Goal: Task Accomplishment & Management: Complete application form

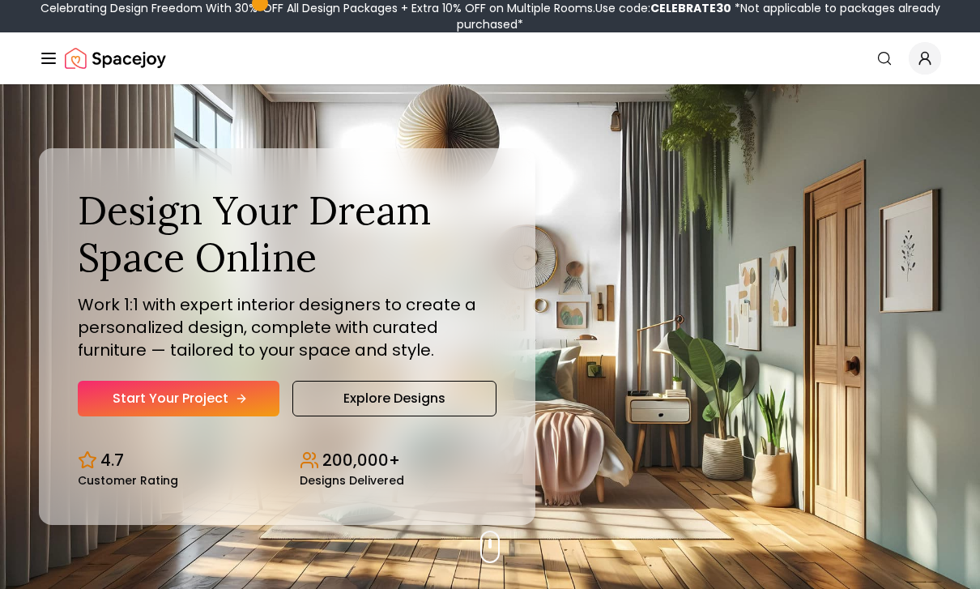
click at [213, 416] on link "Start Your Project" at bounding box center [179, 399] width 202 height 36
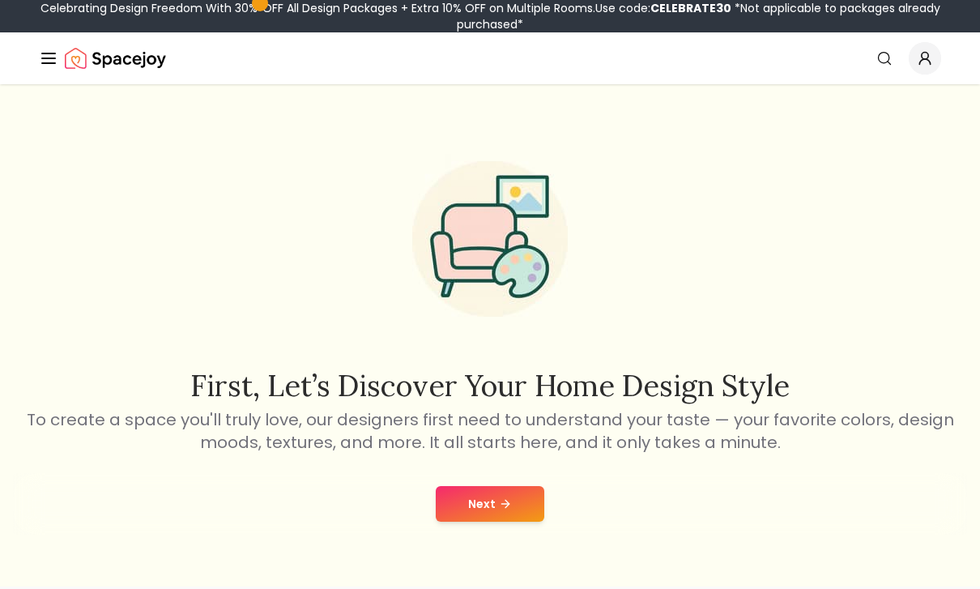
click at [522, 520] on button "Next" at bounding box center [490, 504] width 109 height 36
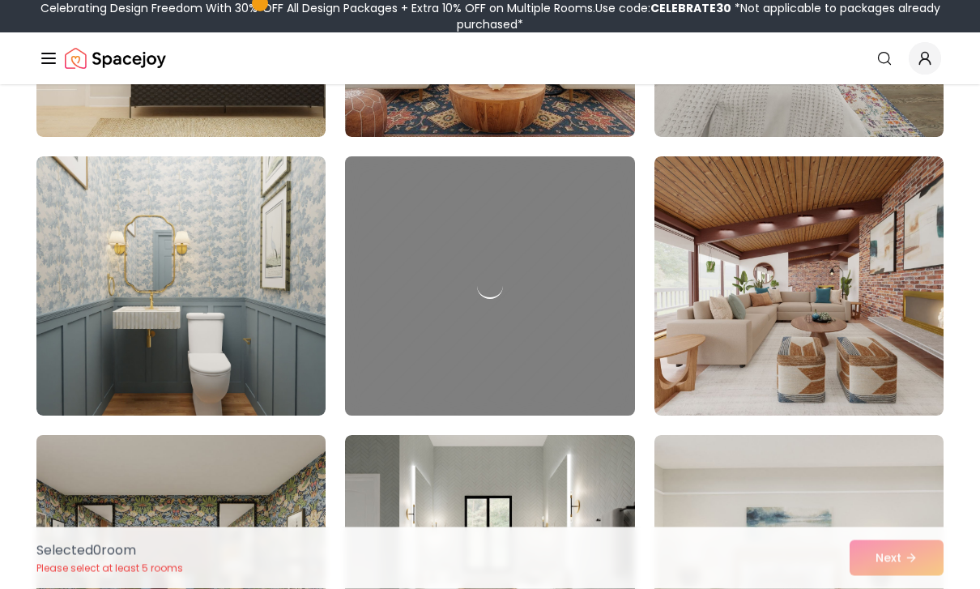
scroll to position [3966, 0]
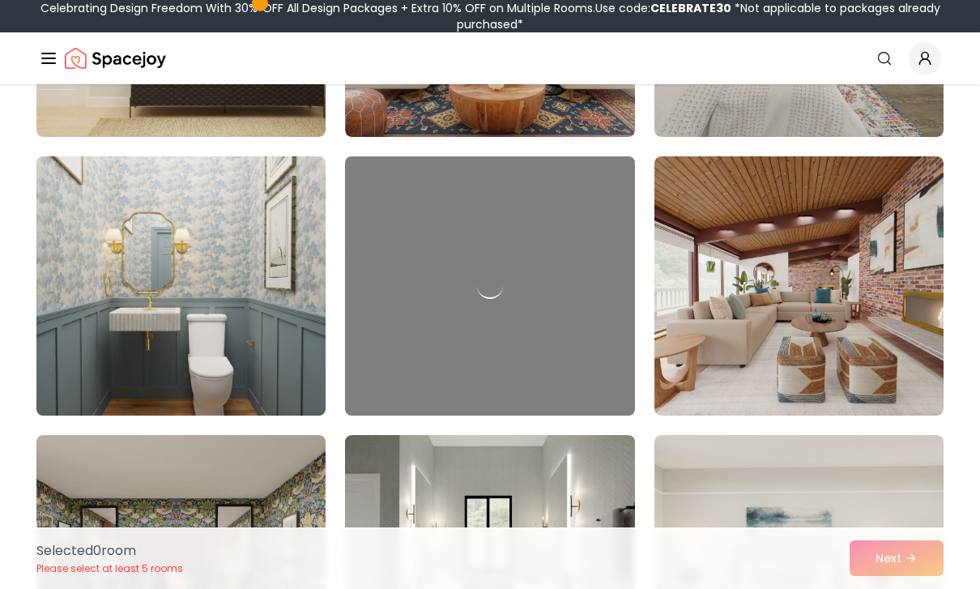
click at [211, 300] on img at bounding box center [181, 286] width 304 height 272
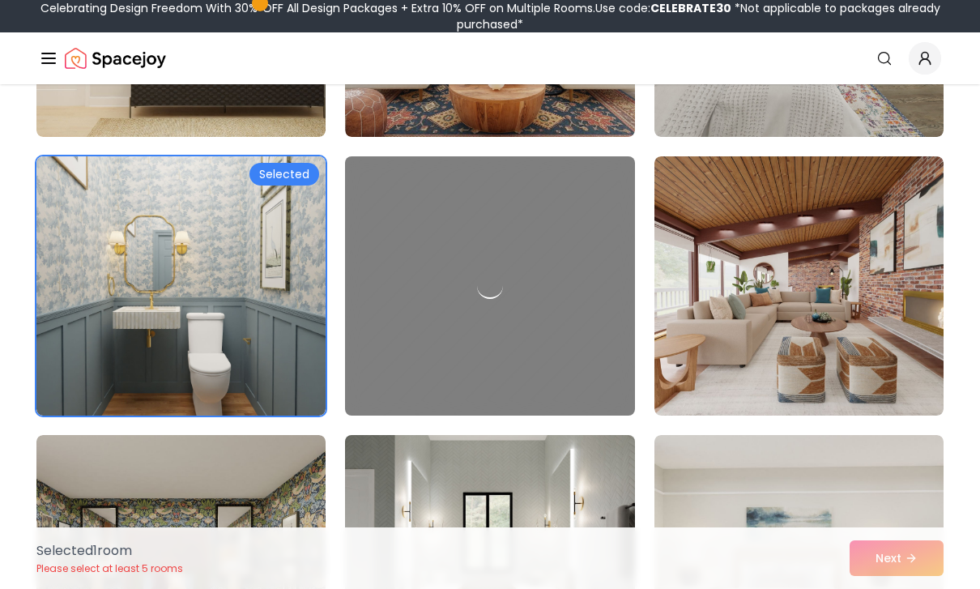
click at [425, 447] on img at bounding box center [490, 565] width 304 height 272
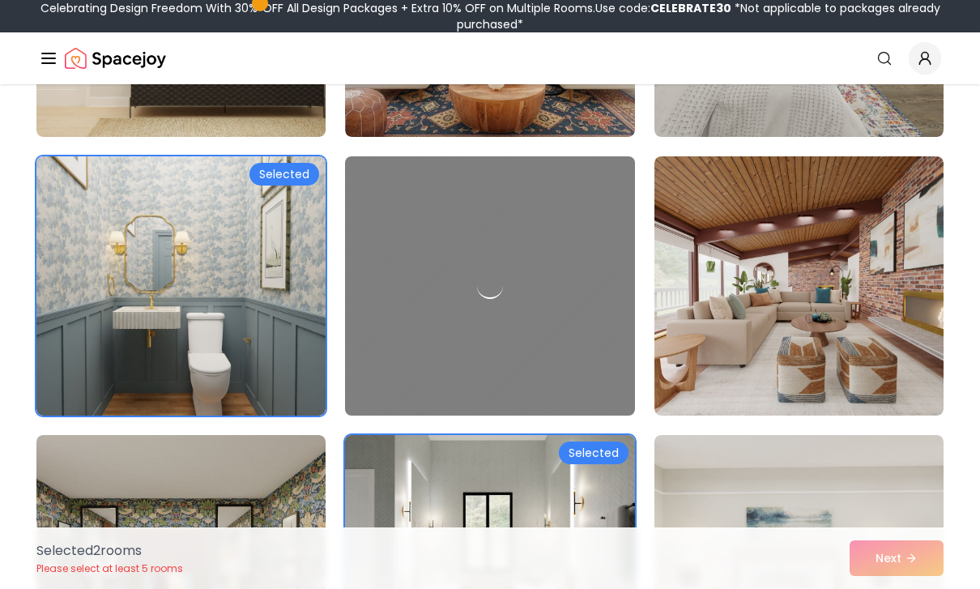
click at [400, 438] on img at bounding box center [490, 565] width 304 height 272
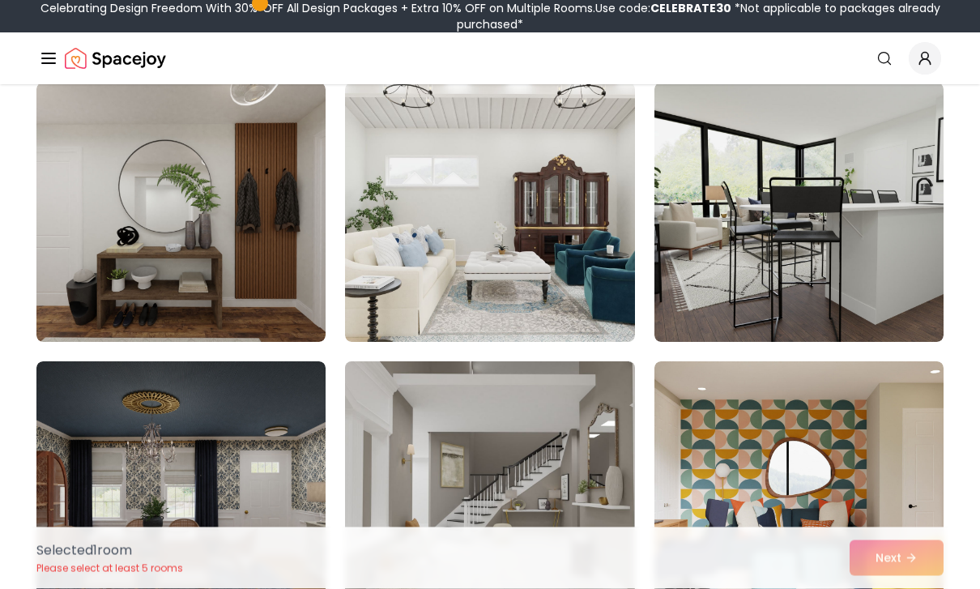
scroll to position [4603, 0]
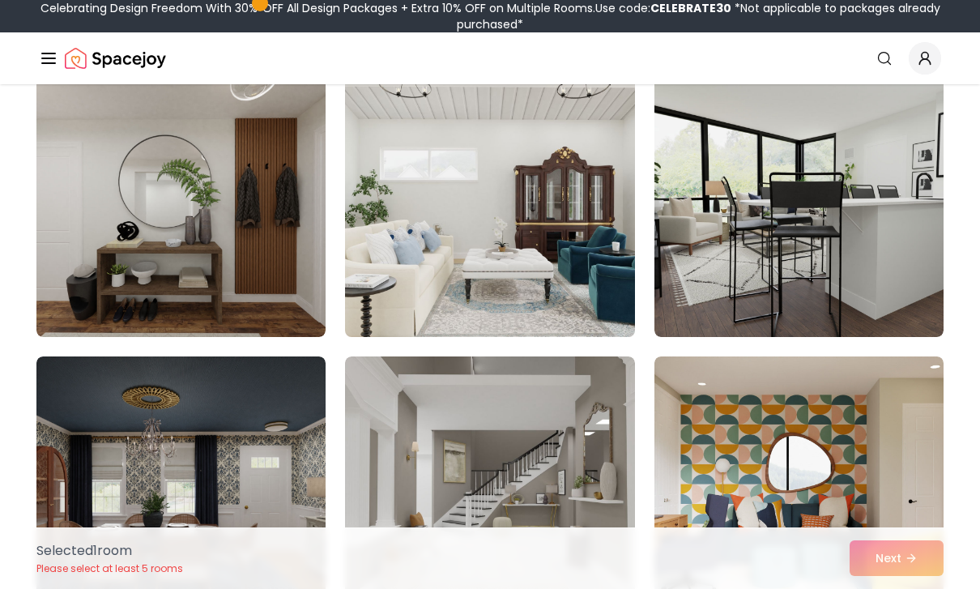
click at [488, 233] on img at bounding box center [490, 207] width 304 height 272
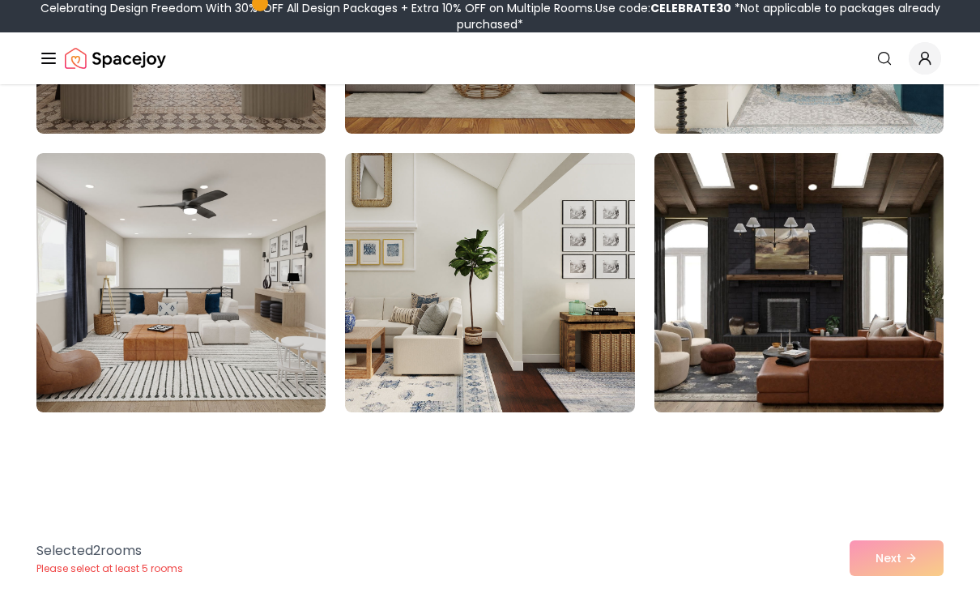
scroll to position [5435, 0]
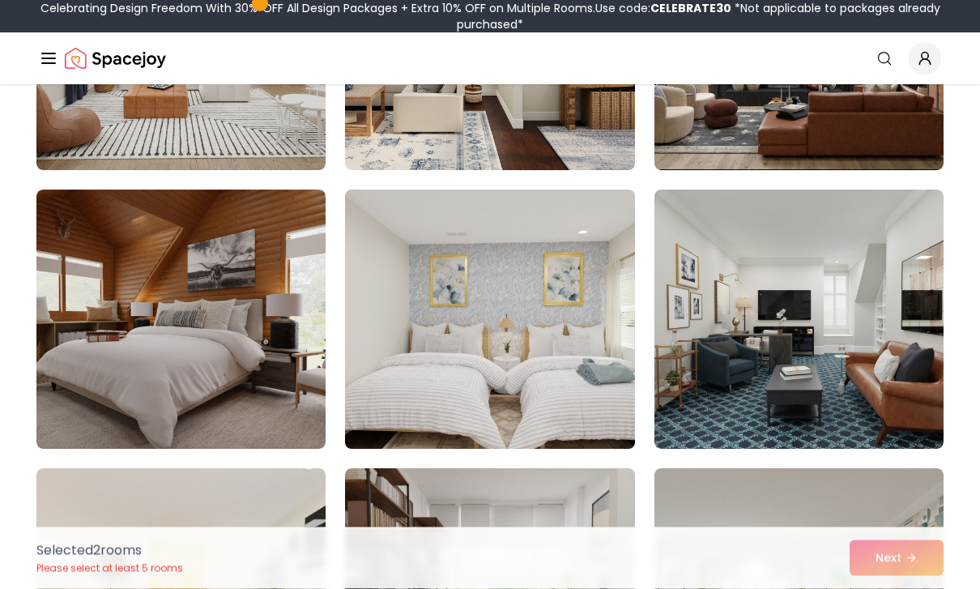
click at [528, 342] on img at bounding box center [490, 320] width 304 height 272
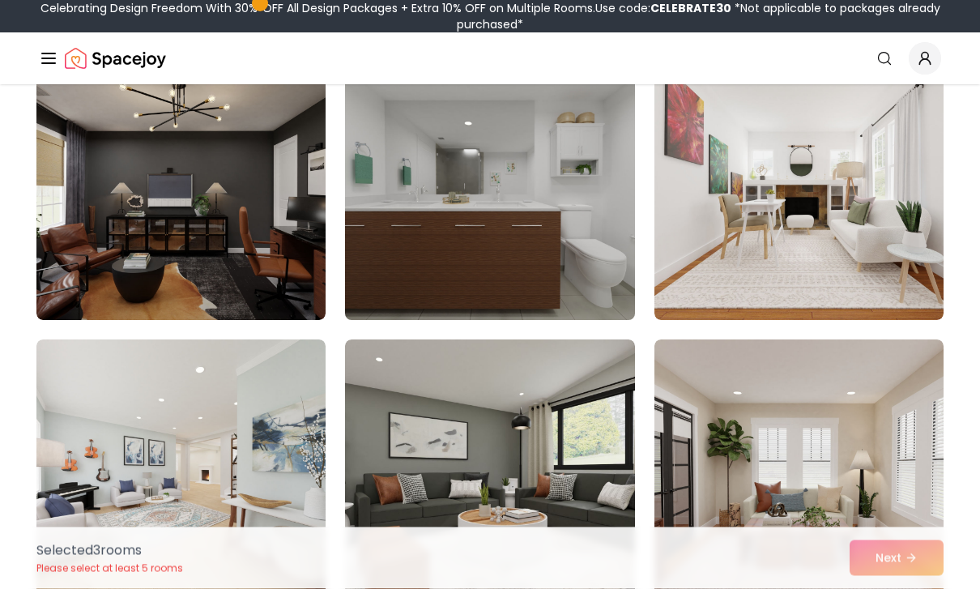
scroll to position [7691, 0]
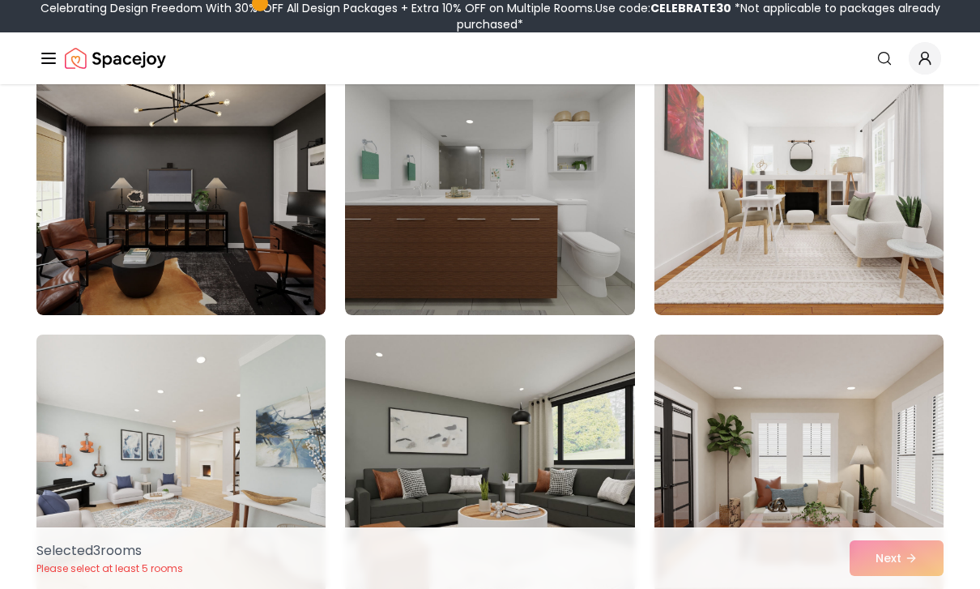
click at [235, 459] on img at bounding box center [181, 464] width 304 height 272
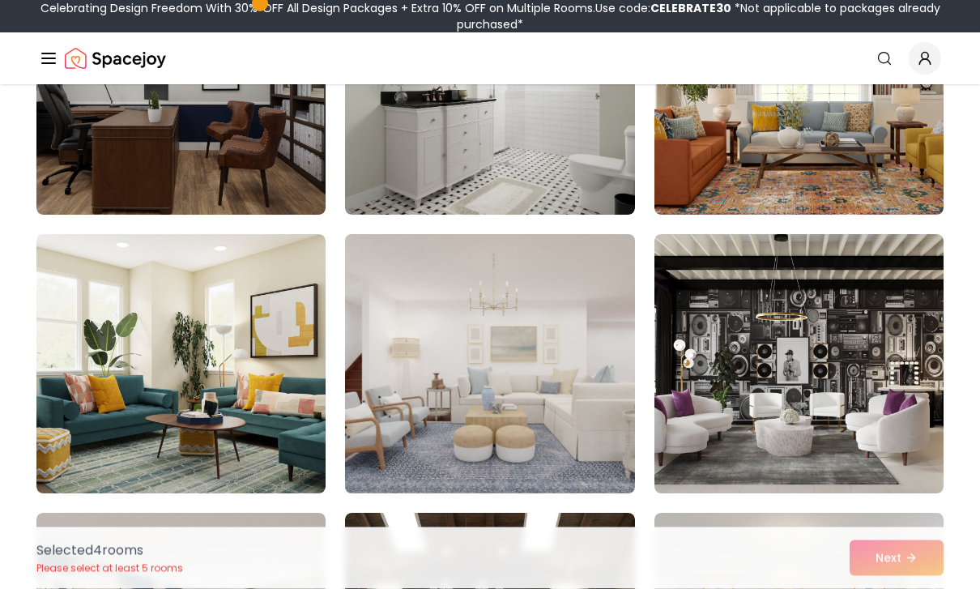
scroll to position [8631, 0]
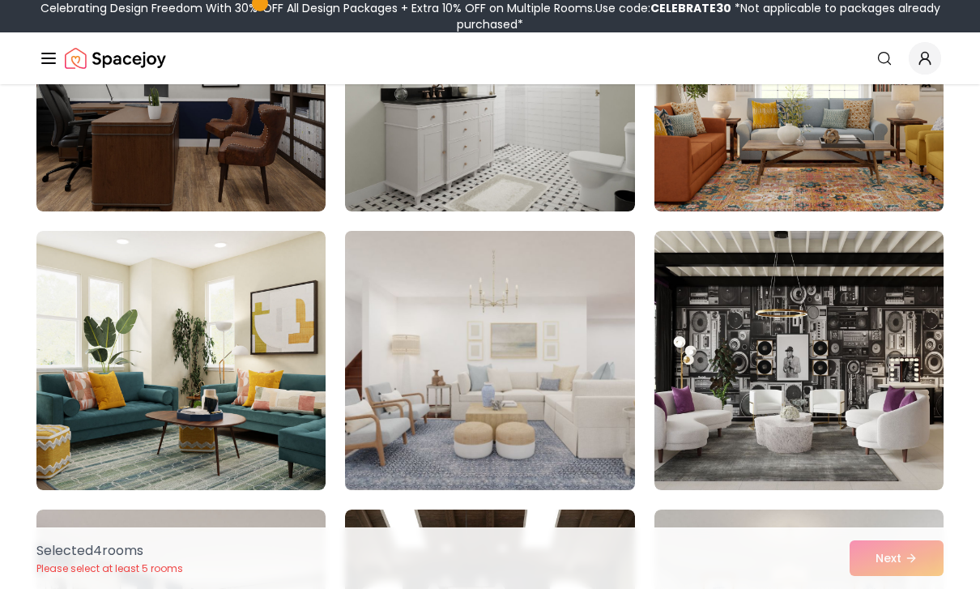
click at [491, 379] on img at bounding box center [490, 360] width 304 height 272
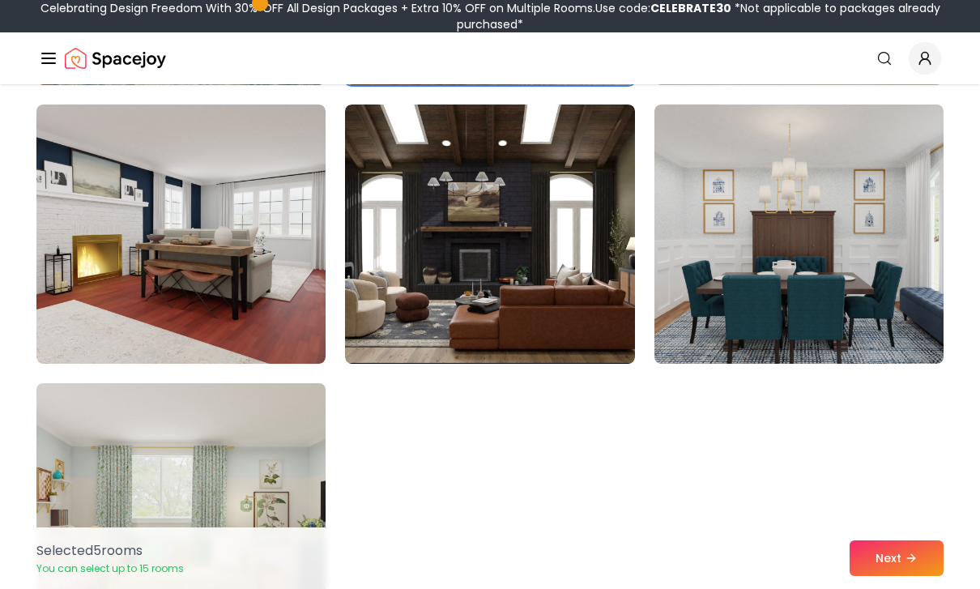
click at [265, 488] on img at bounding box center [181, 513] width 304 height 272
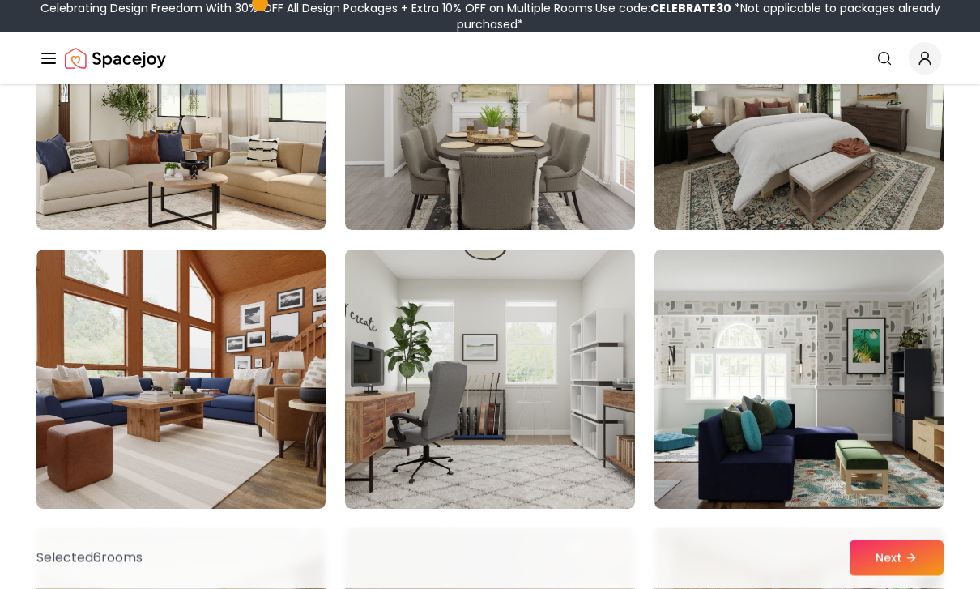
scroll to position [0, 0]
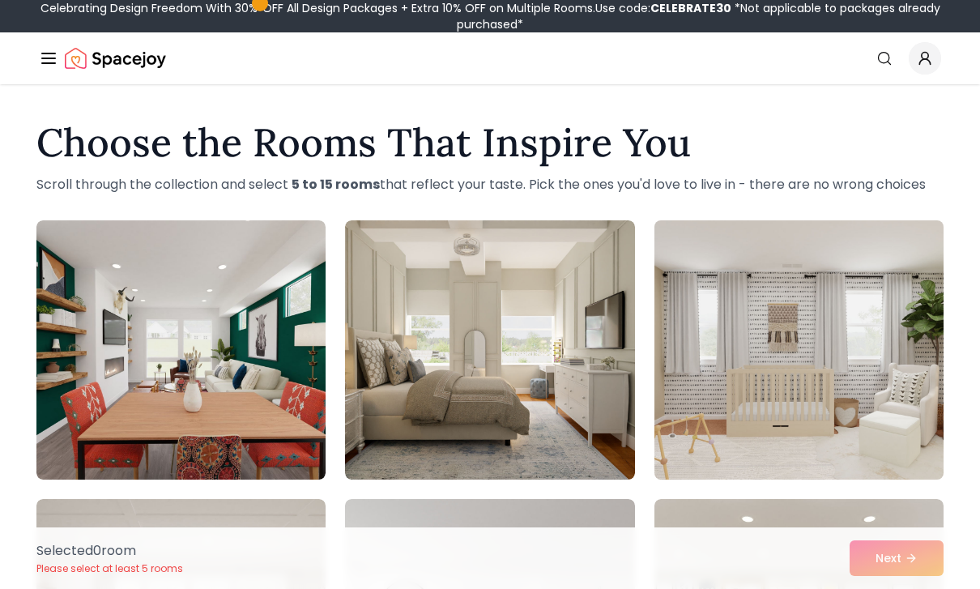
click at [844, 359] on img at bounding box center [799, 350] width 304 height 272
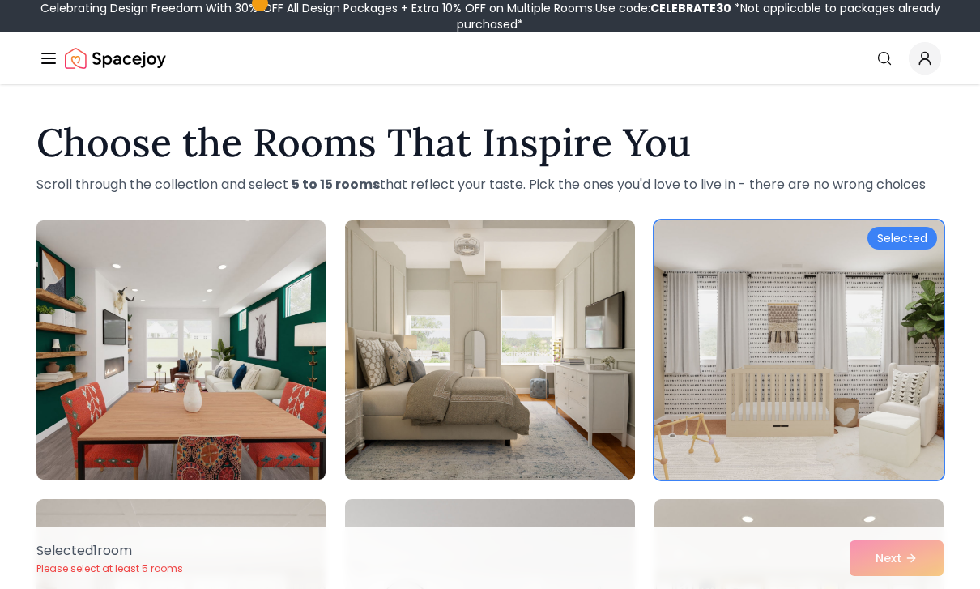
click at [814, 363] on img at bounding box center [799, 350] width 304 height 272
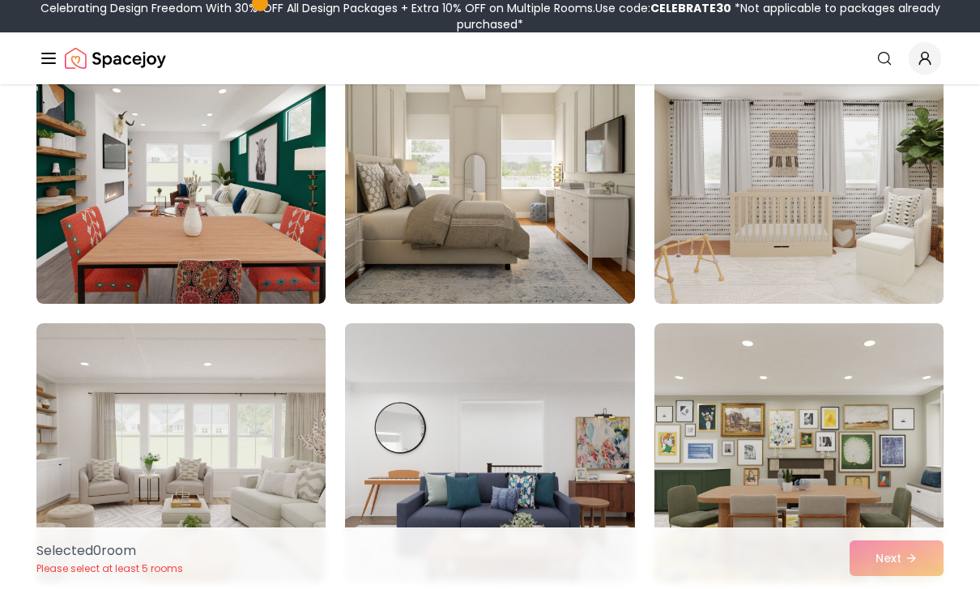
click at [515, 403] on img at bounding box center [490, 453] width 304 height 272
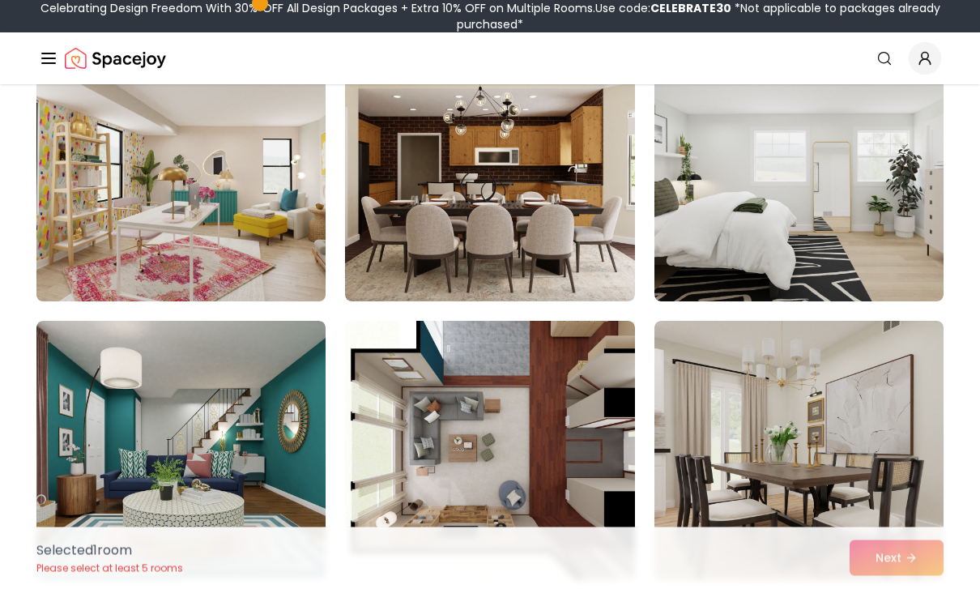
scroll to position [736, 0]
click at [249, 279] on img at bounding box center [181, 172] width 304 height 272
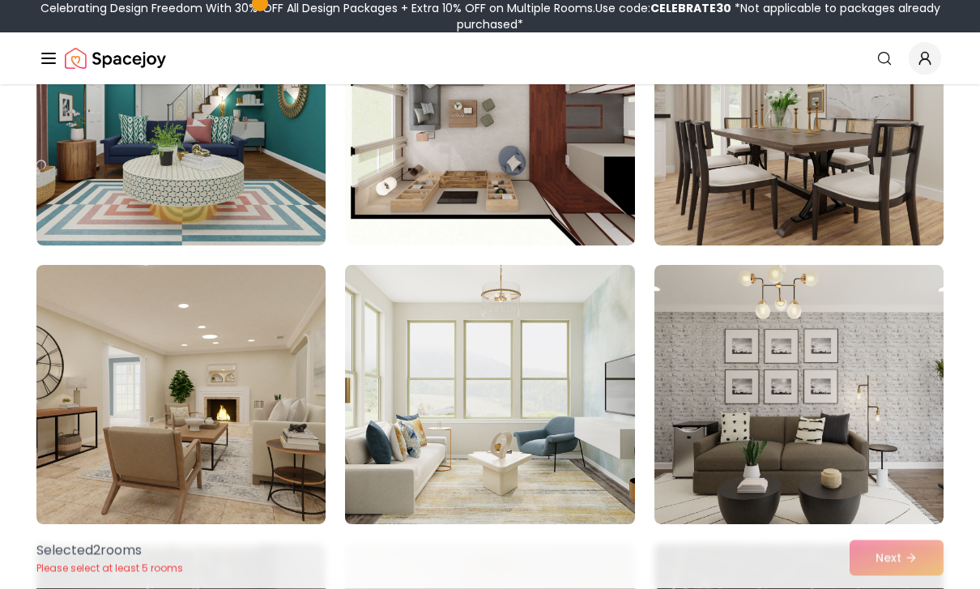
click at [454, 376] on img at bounding box center [490, 395] width 304 height 272
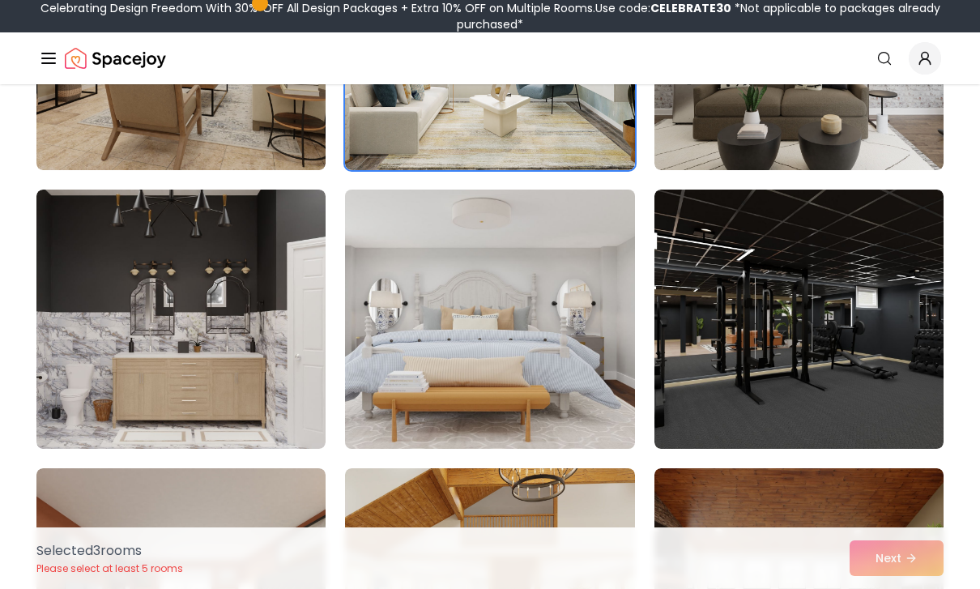
click at [488, 358] on img at bounding box center [490, 319] width 304 height 272
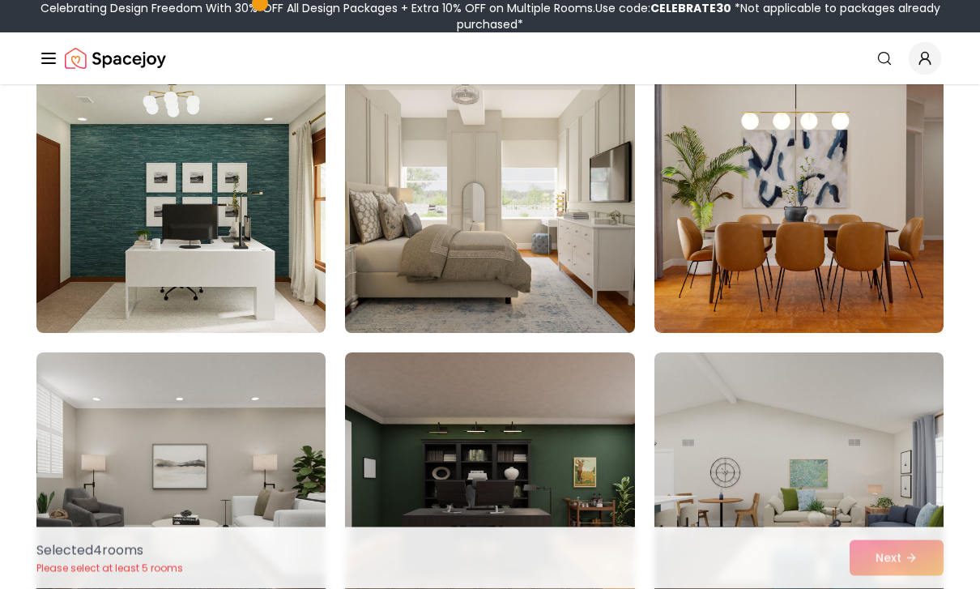
scroll to position [3770, 0]
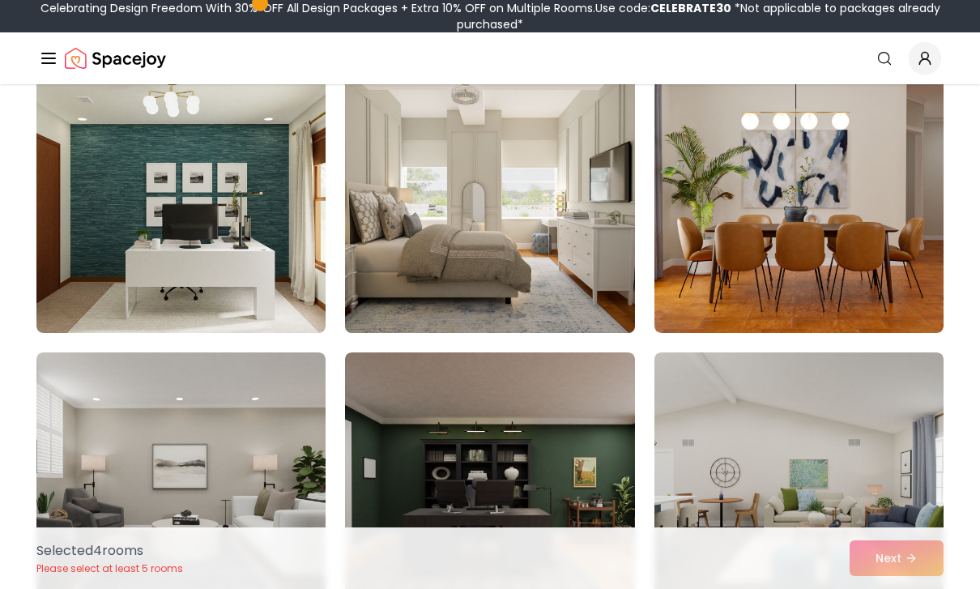
click at [543, 263] on img at bounding box center [490, 203] width 304 height 272
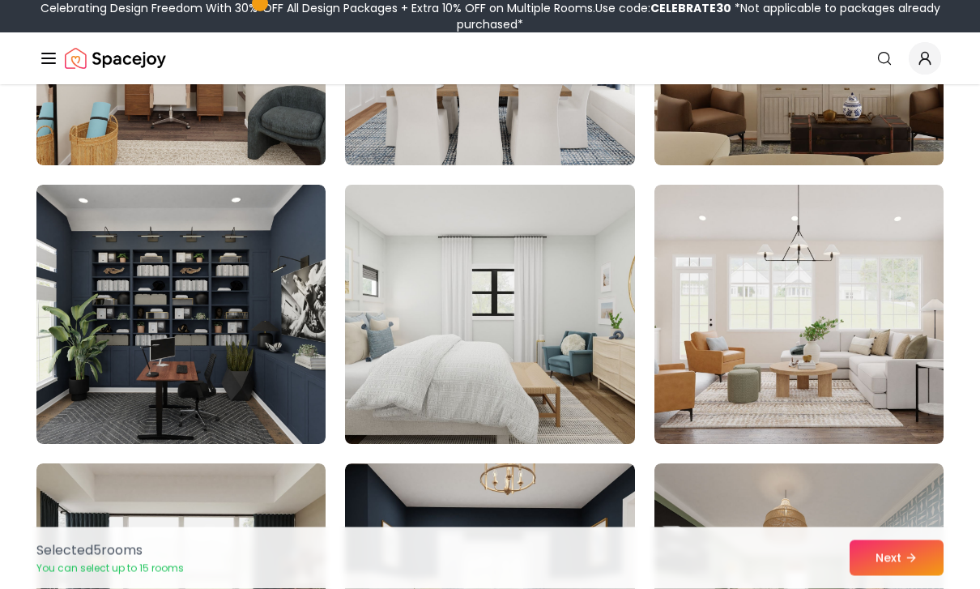
scroll to position [4496, 0]
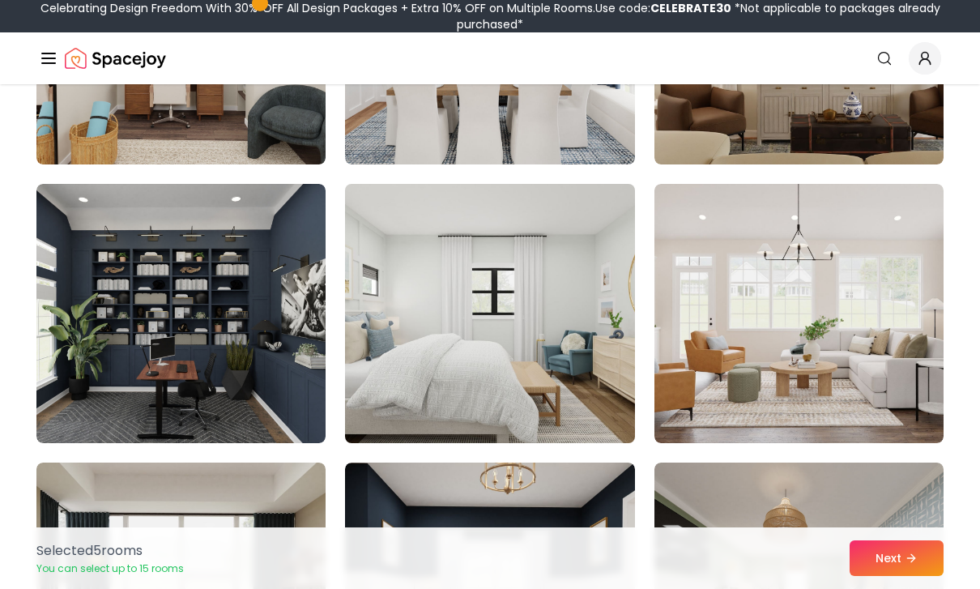
click at [468, 298] on img at bounding box center [490, 313] width 304 height 272
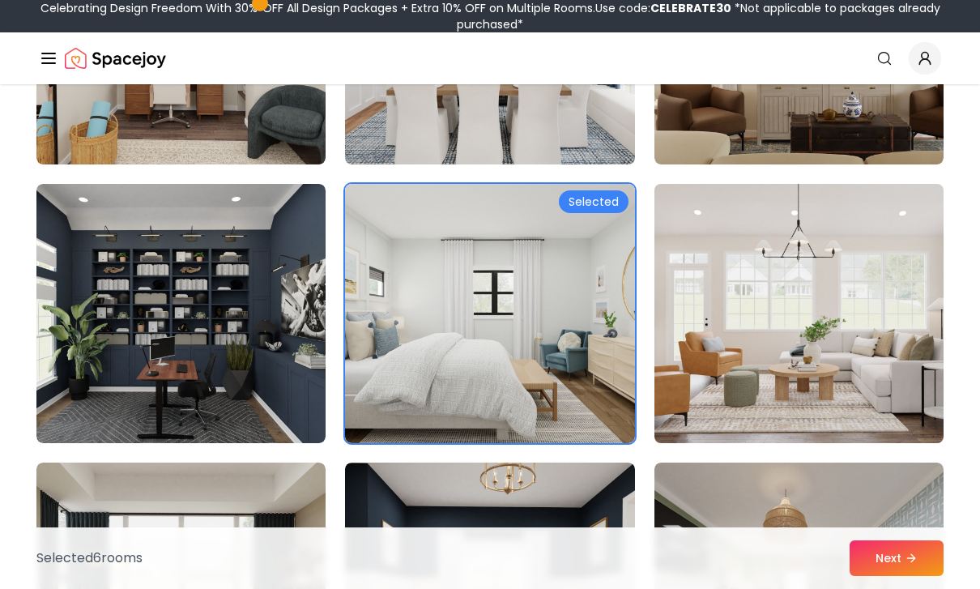
click at [737, 370] on img at bounding box center [799, 313] width 304 height 272
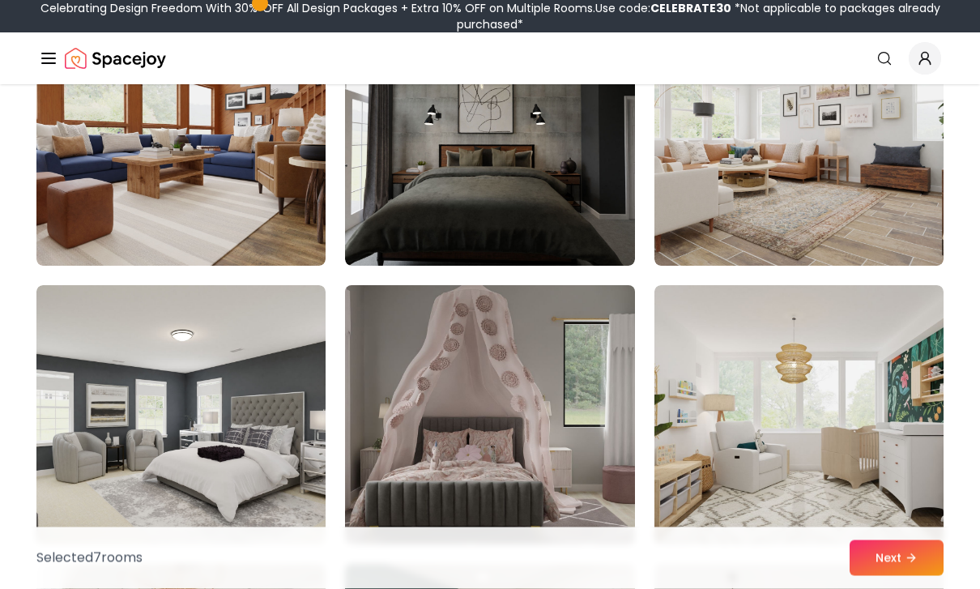
scroll to position [6625, 0]
click at [565, 430] on img at bounding box center [490, 415] width 304 height 272
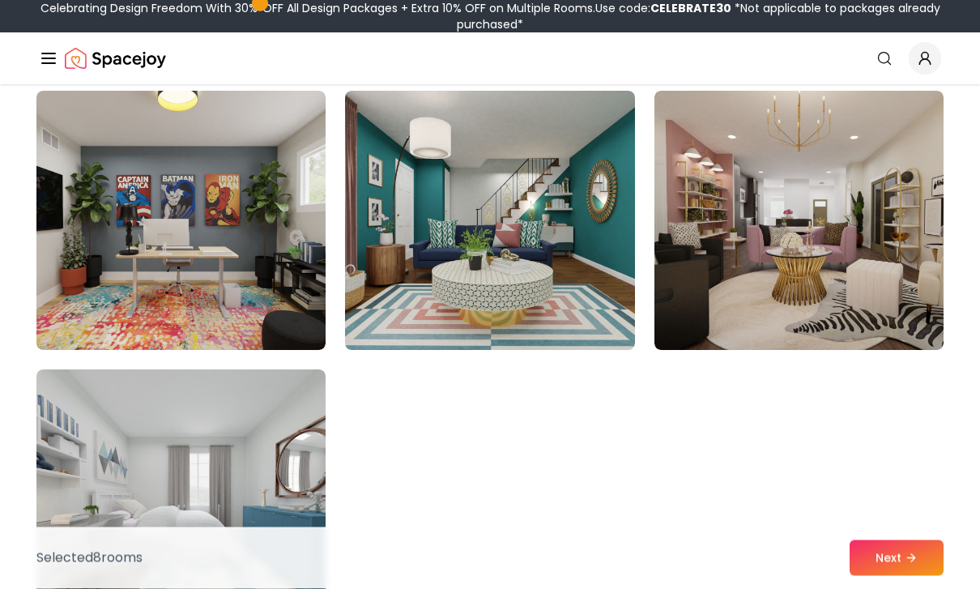
scroll to position [9084, 0]
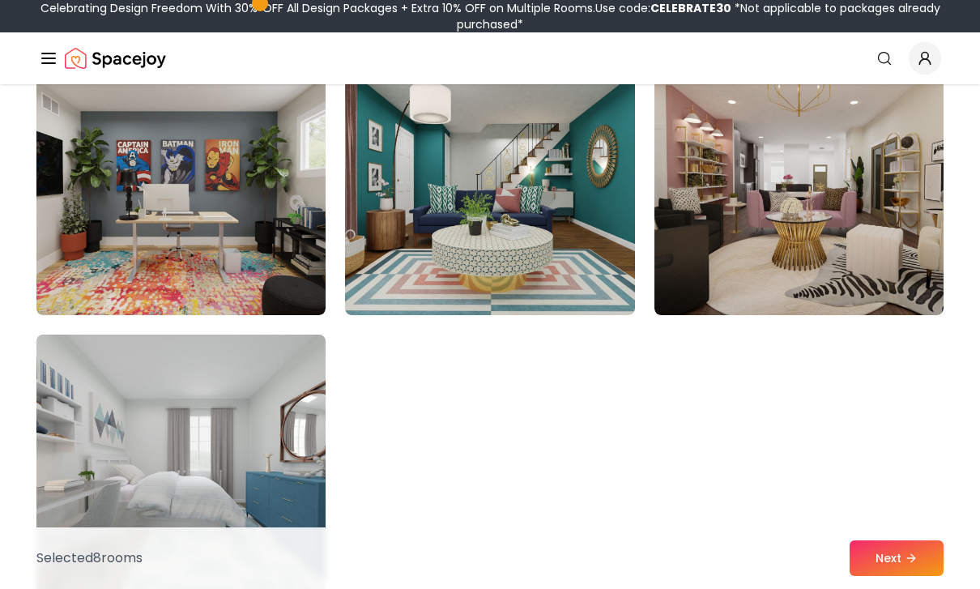
click at [249, 514] on img at bounding box center [181, 464] width 304 height 272
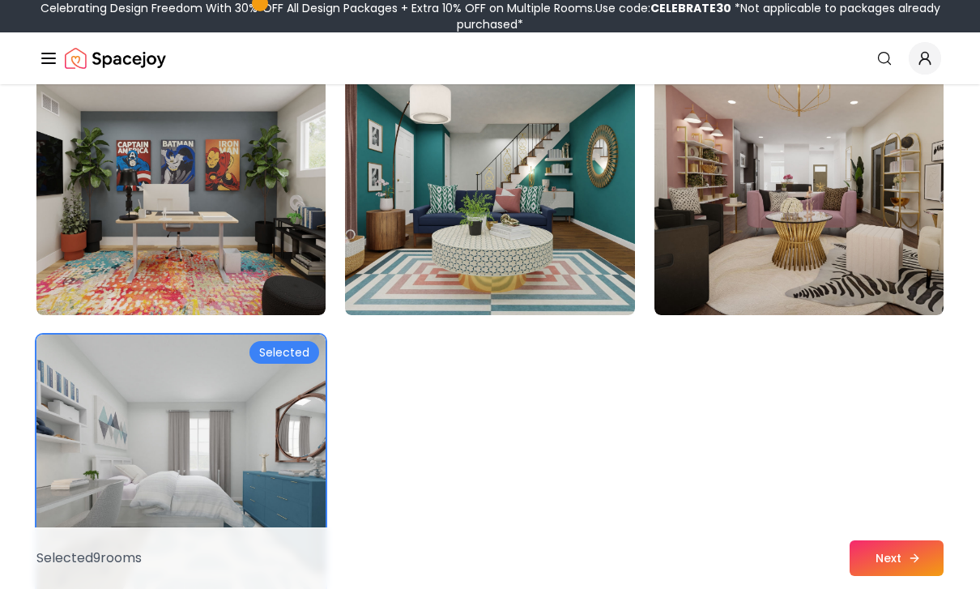
click at [886, 576] on button "Next" at bounding box center [897, 558] width 94 height 36
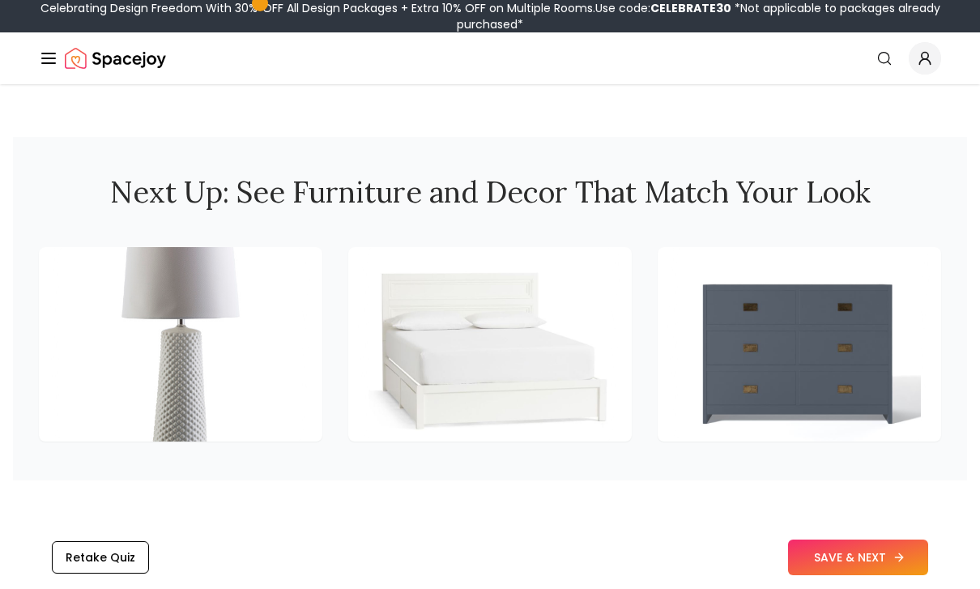
scroll to position [2236, 0]
click at [820, 559] on button "SAVE & NEXT" at bounding box center [858, 558] width 140 height 36
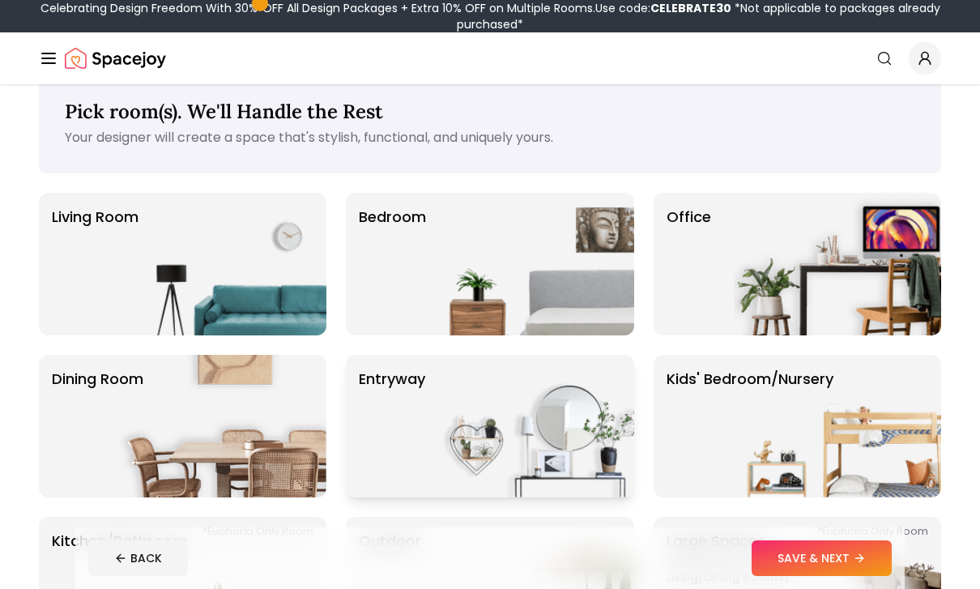
scroll to position [32, 0]
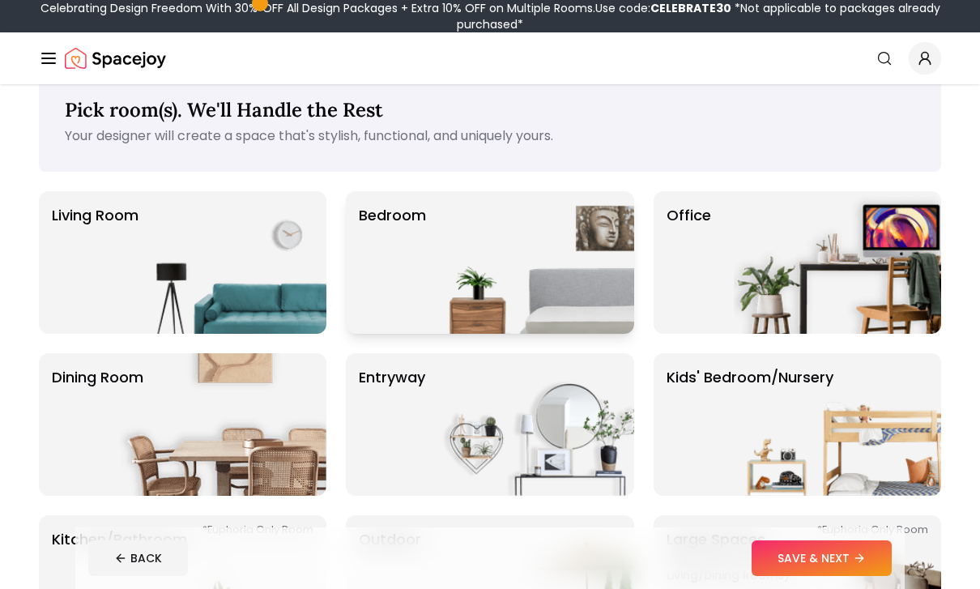
click at [506, 279] on img at bounding box center [530, 262] width 207 height 143
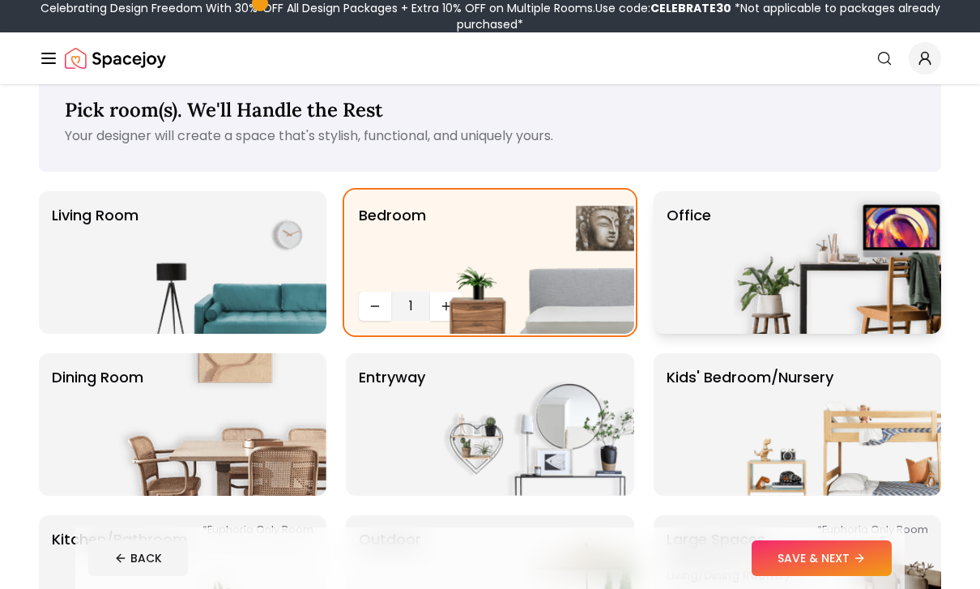
click at [757, 235] on img at bounding box center [837, 262] width 207 height 143
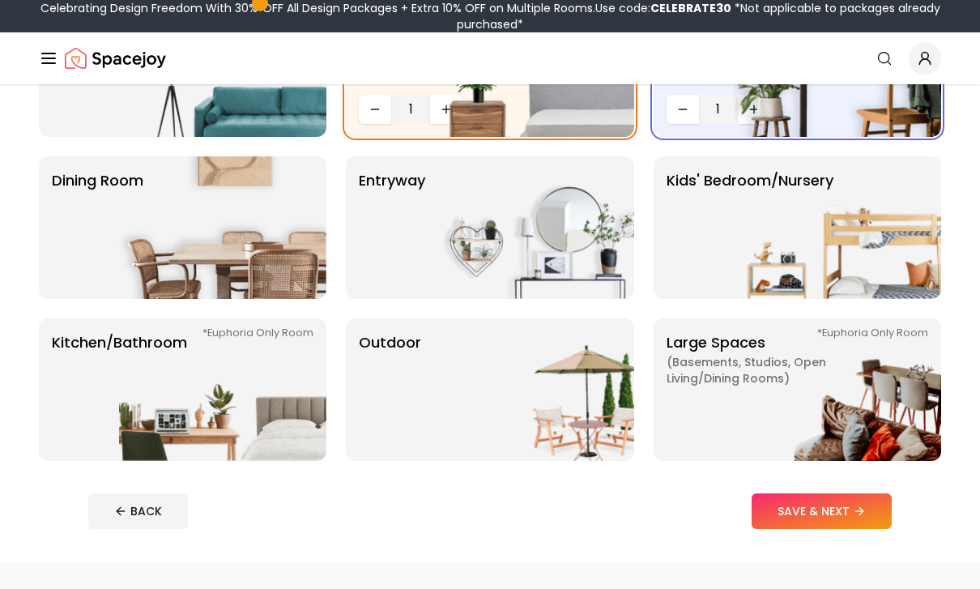
scroll to position [237, 0]
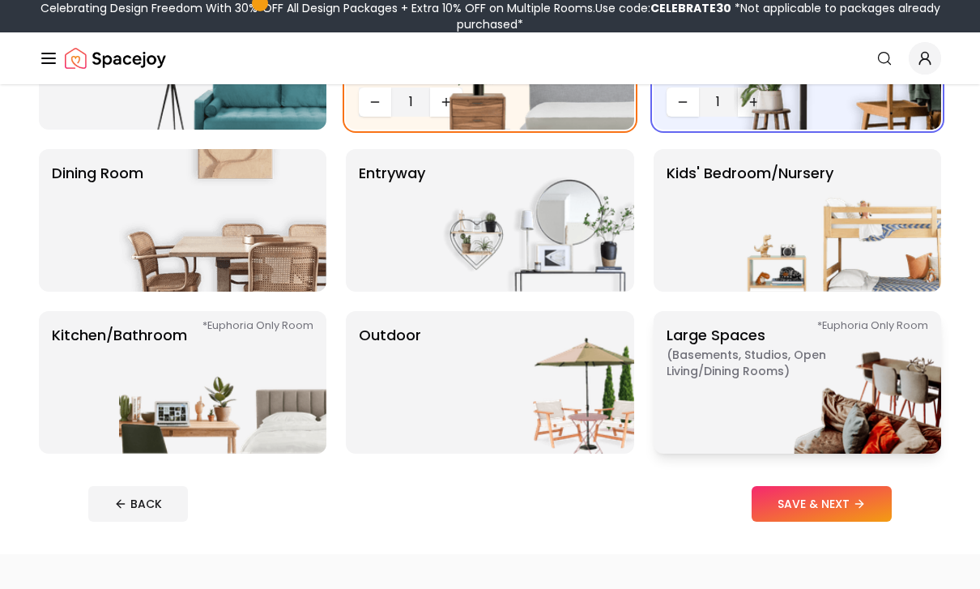
click at [735, 381] on img at bounding box center [837, 382] width 207 height 143
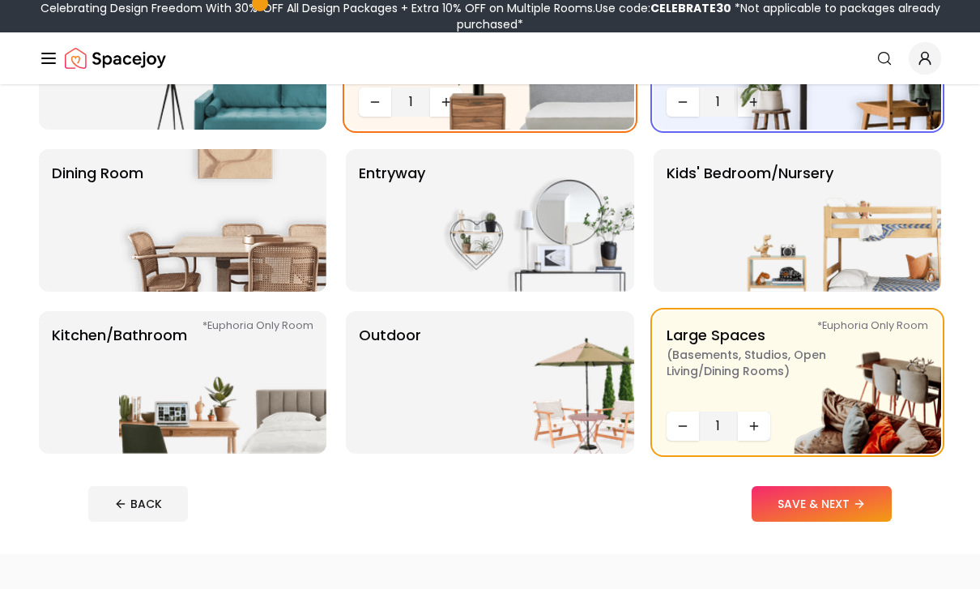
click at [801, 502] on button "SAVE & NEXT" at bounding box center [822, 504] width 140 height 36
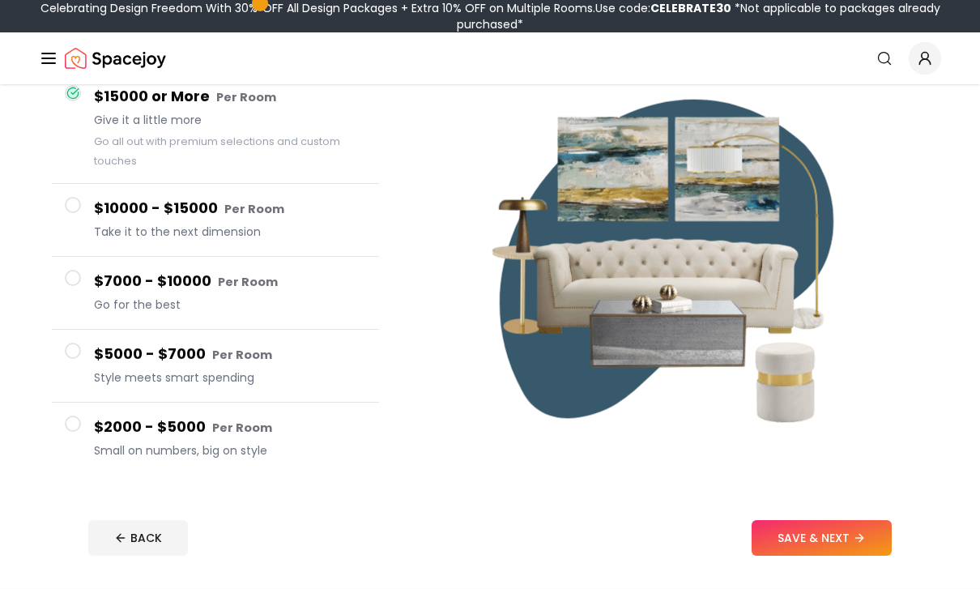
scroll to position [168, 0]
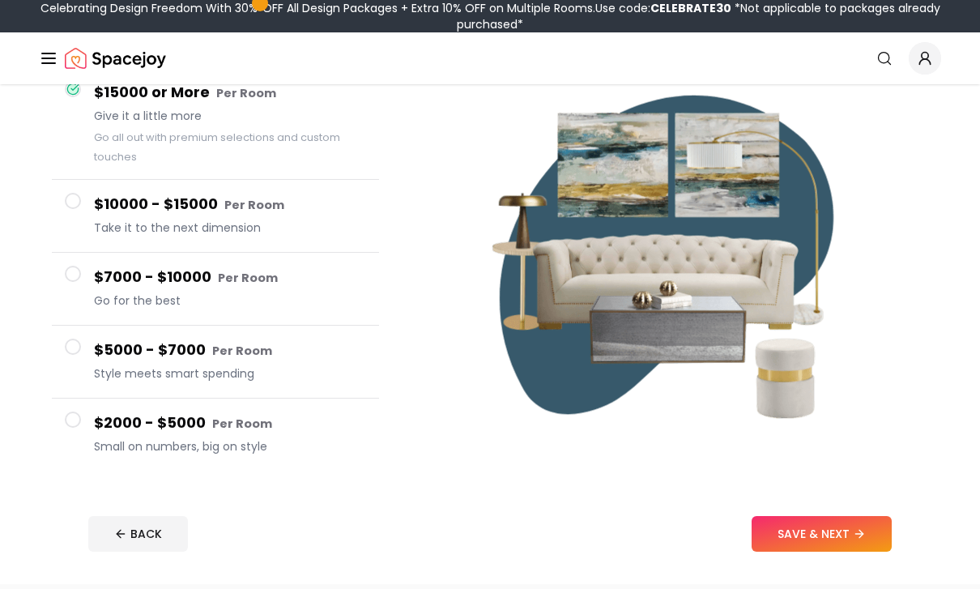
click at [84, 429] on button "$2000 - $5000 Per Room Small on numbers, big on style" at bounding box center [215, 435] width 327 height 72
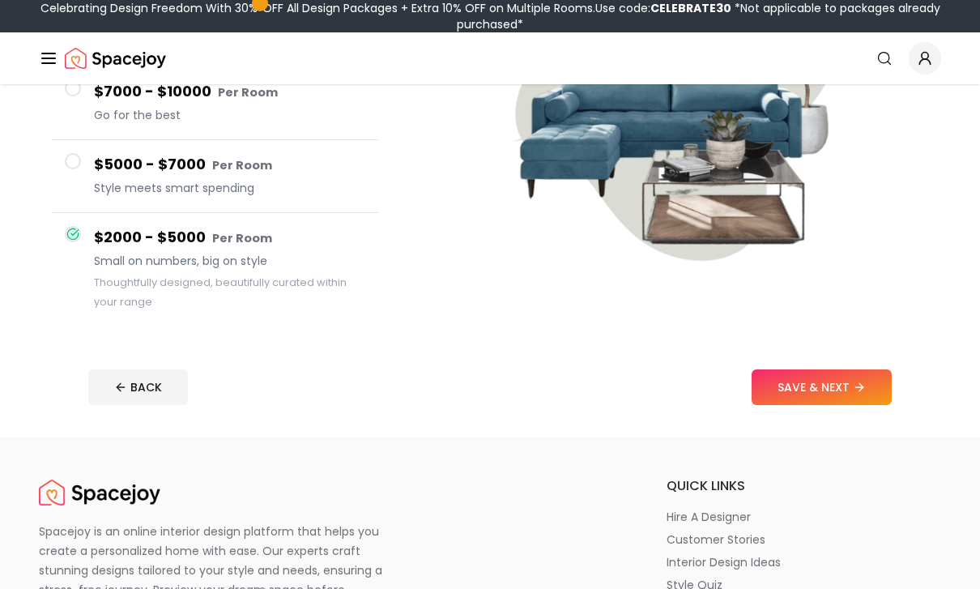
scroll to position [374, 0]
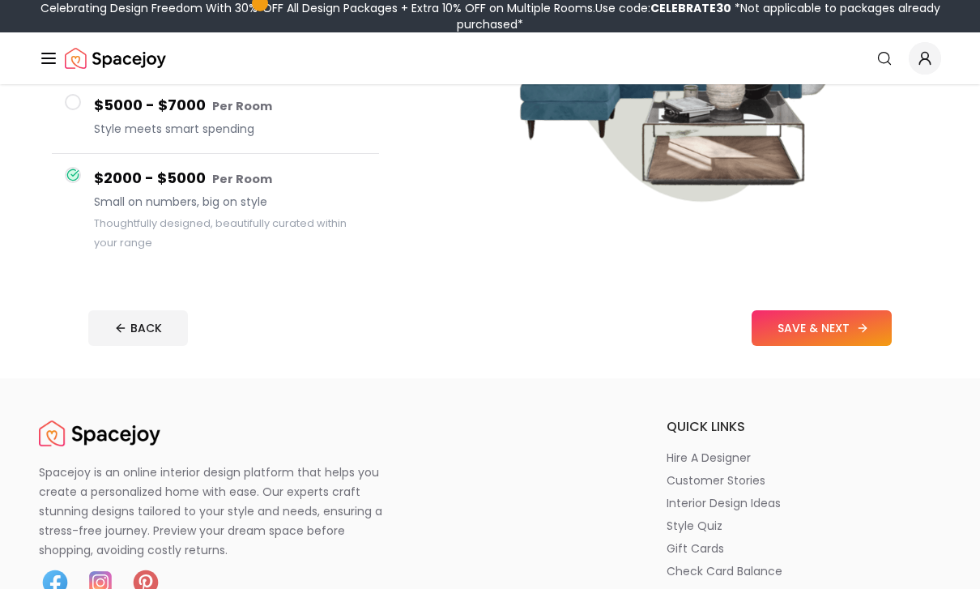
click at [773, 335] on button "SAVE & NEXT" at bounding box center [822, 328] width 140 height 36
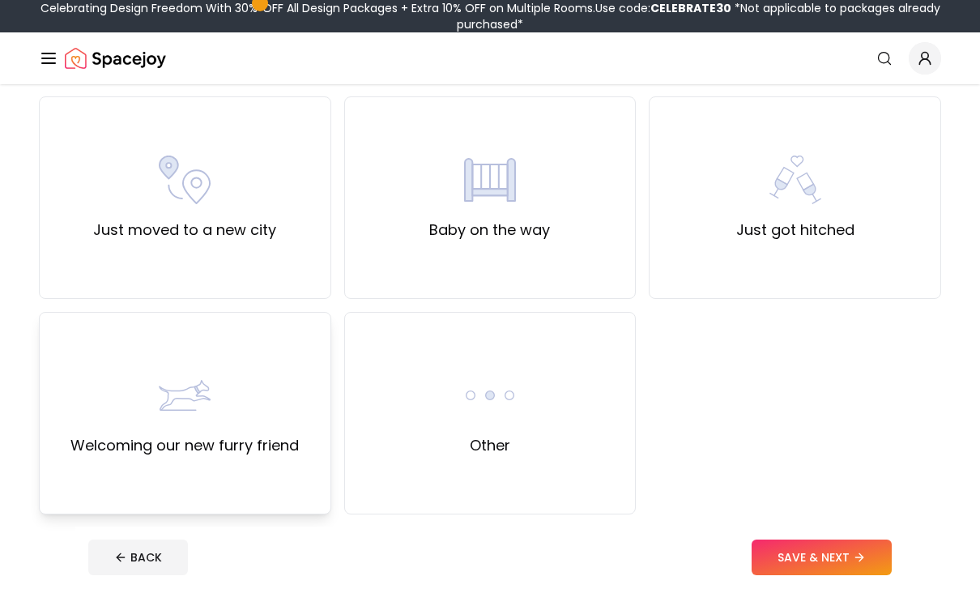
scroll to position [558, 0]
click at [267, 404] on div "Welcoming our new furry friend" at bounding box center [184, 413] width 229 height 88
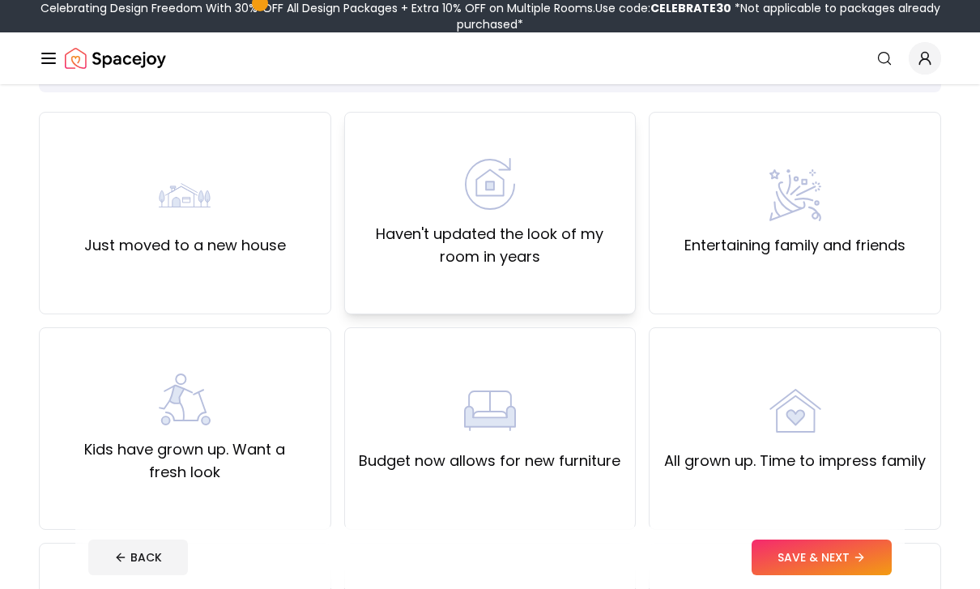
scroll to position [112, 0]
click at [619, 261] on label "Haven't updated the look of my room in years" at bounding box center [490, 245] width 265 height 45
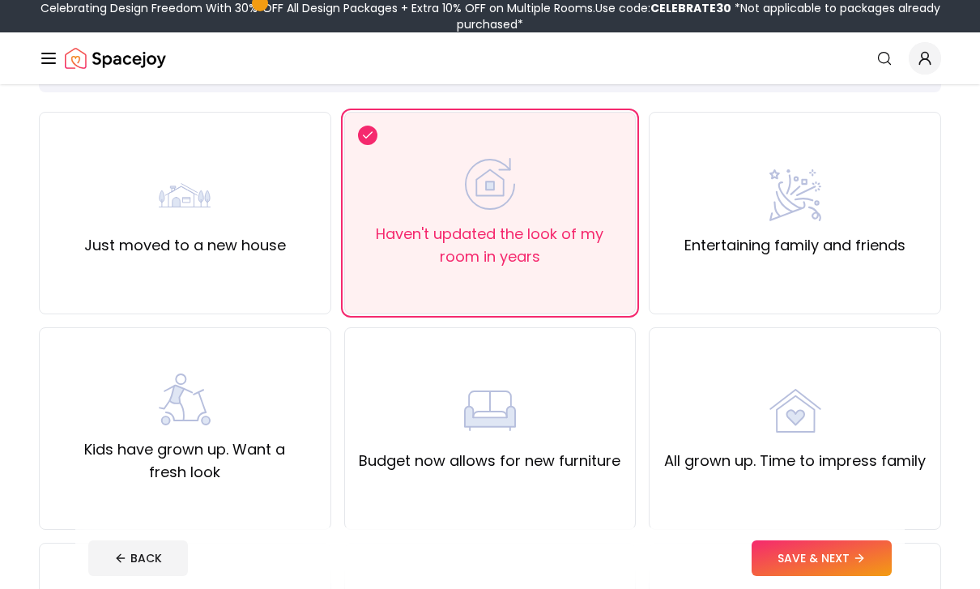
click at [835, 566] on button "SAVE & NEXT" at bounding box center [822, 558] width 140 height 36
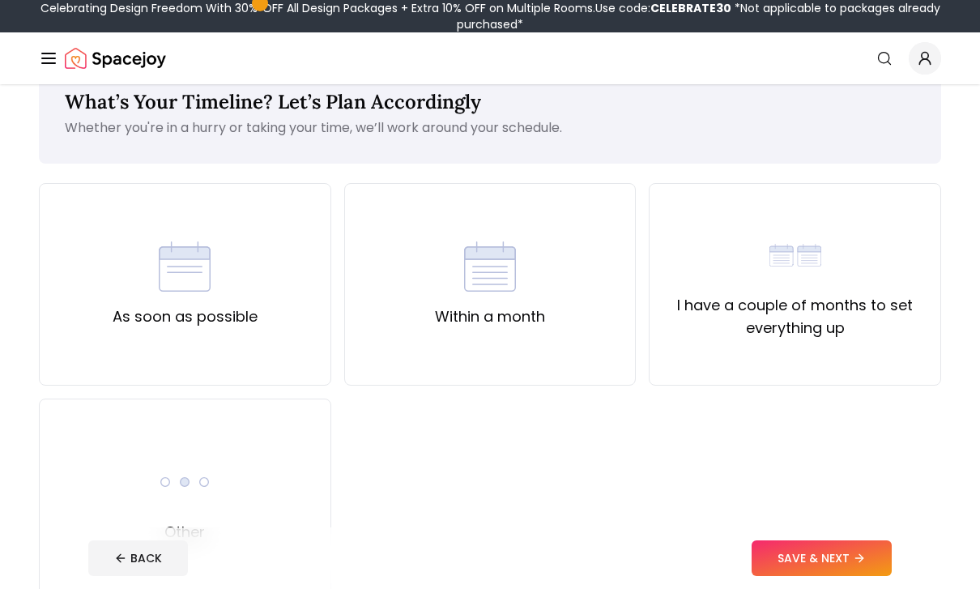
scroll to position [54, 0]
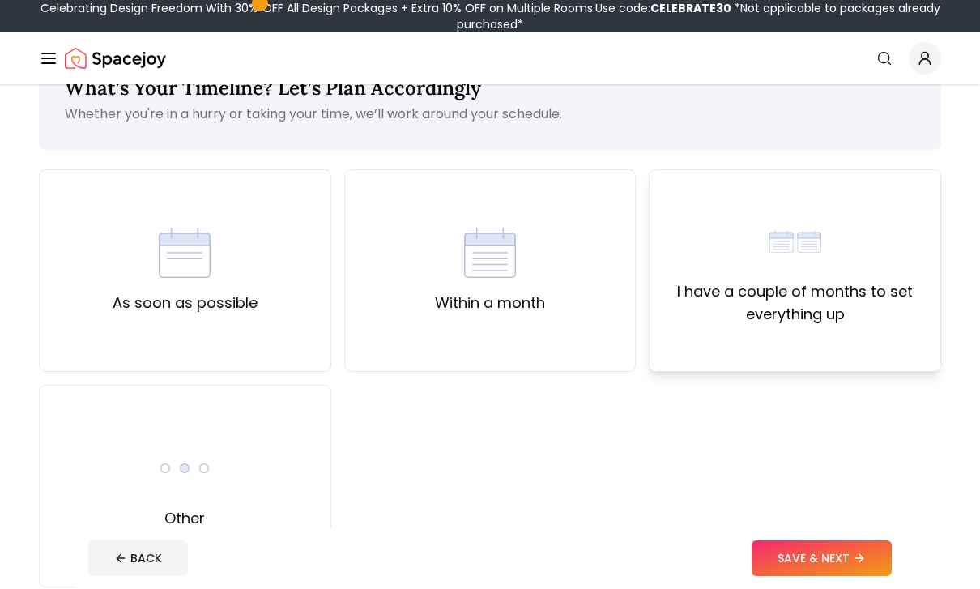
drag, startPoint x: 761, startPoint y: 306, endPoint x: 761, endPoint y: 338, distance: 31.6
click at [761, 306] on label "I have a couple of months to set everything up" at bounding box center [795, 302] width 265 height 45
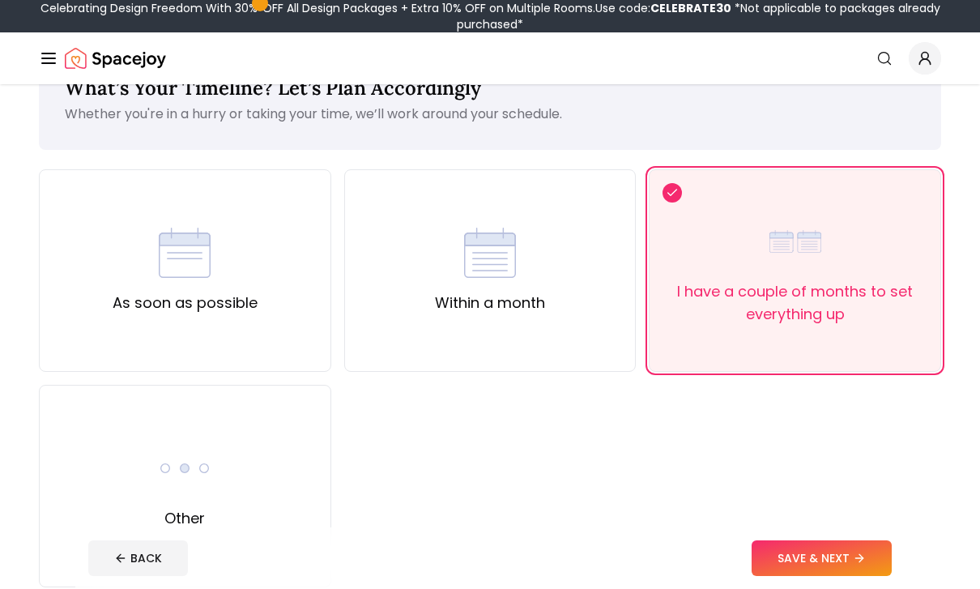
click at [801, 576] on button "SAVE & NEXT" at bounding box center [822, 558] width 140 height 36
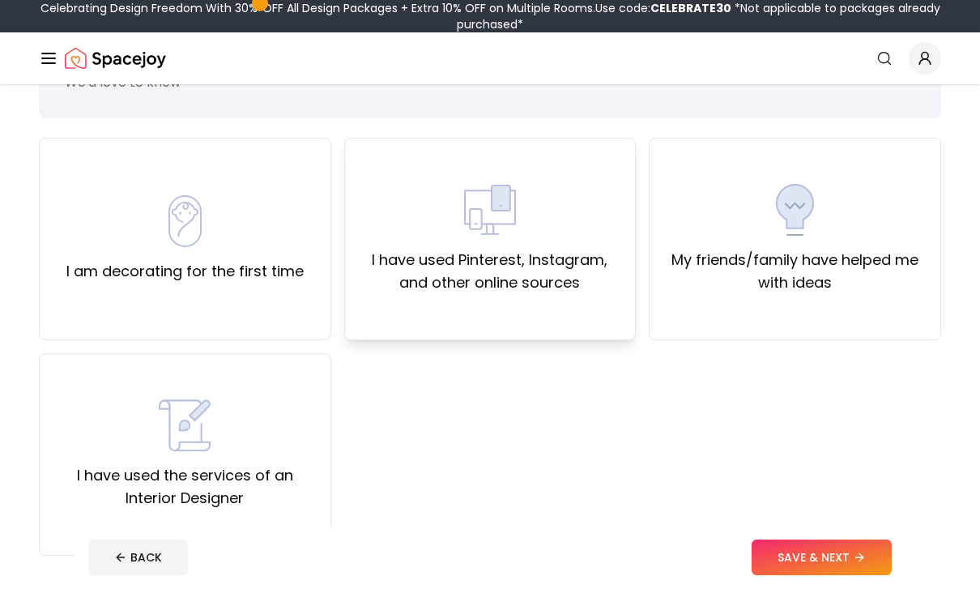
scroll to position [106, 0]
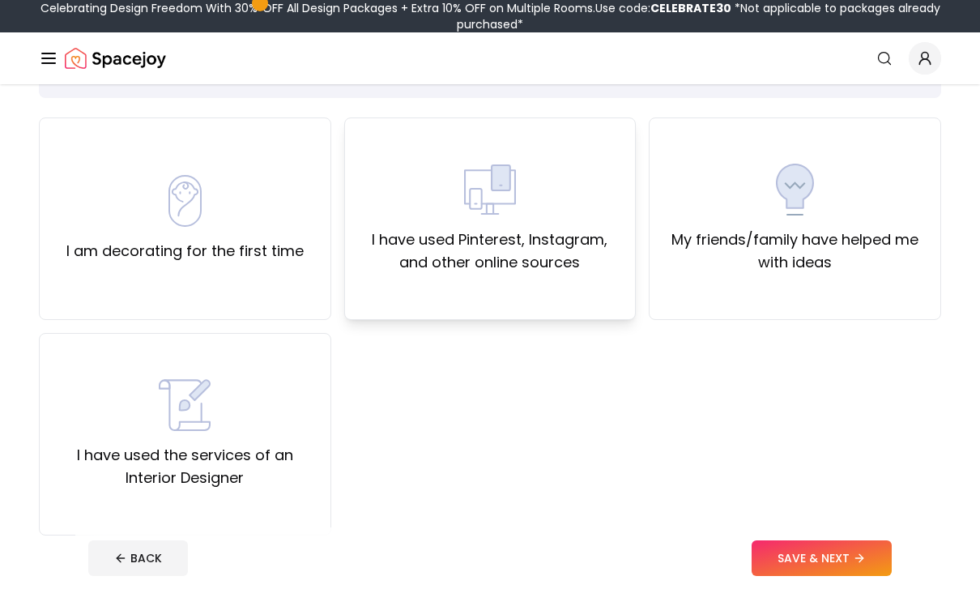
click at [545, 278] on div "I have used Pinterest, Instagram, and other online sources" at bounding box center [490, 218] width 293 height 203
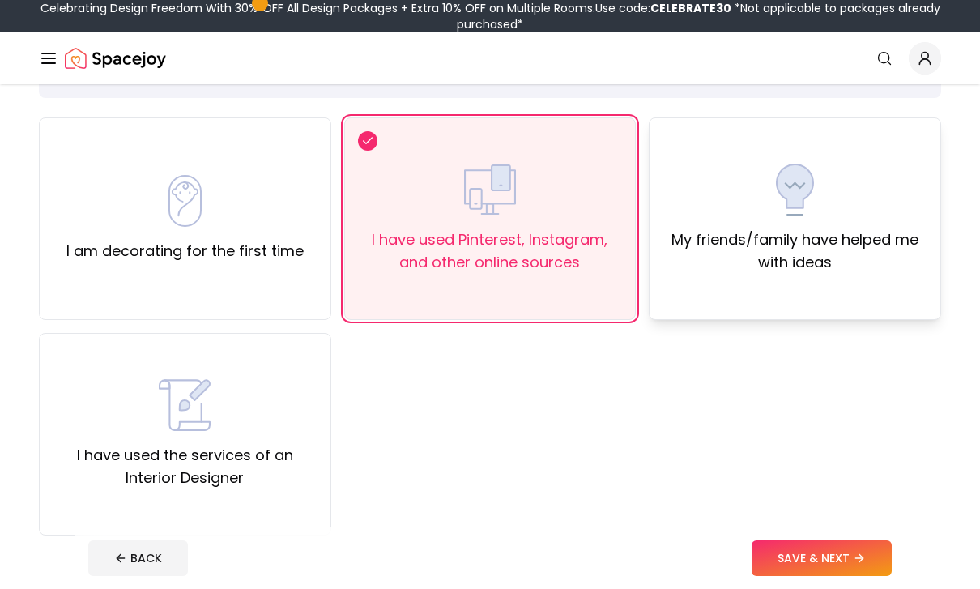
click at [866, 275] on div "My friends/family have helped me with ideas" at bounding box center [795, 218] width 293 height 203
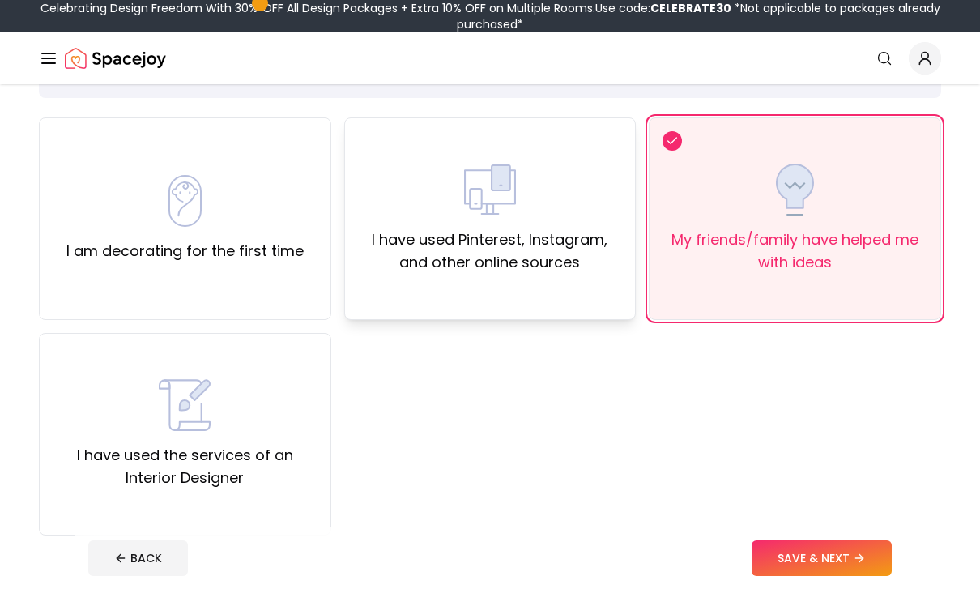
drag, startPoint x: 565, startPoint y: 271, endPoint x: 579, endPoint y: 289, distance: 23.0
click at [565, 271] on label "I have used Pinterest, Instagram, and other online sources" at bounding box center [490, 251] width 265 height 45
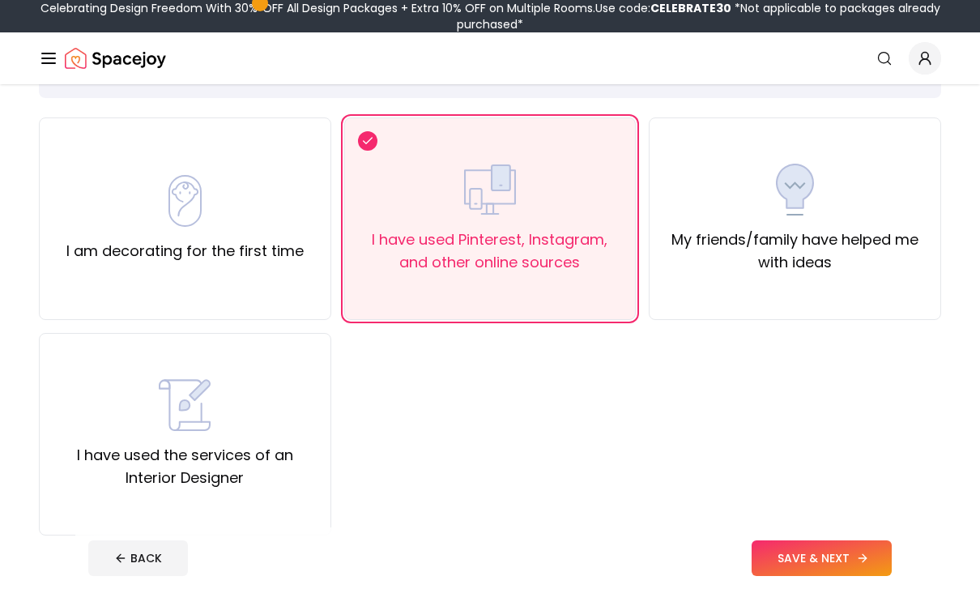
click at [822, 575] on button "SAVE & NEXT" at bounding box center [822, 558] width 140 height 36
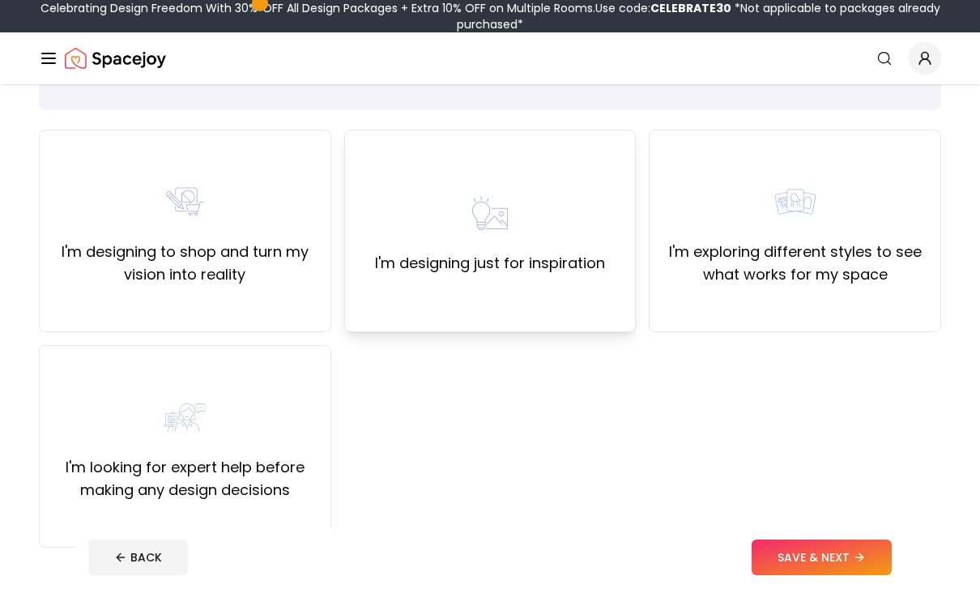
scroll to position [94, 0]
click at [304, 310] on div "I'm designing to shop and turn my vision into reality" at bounding box center [185, 231] width 293 height 203
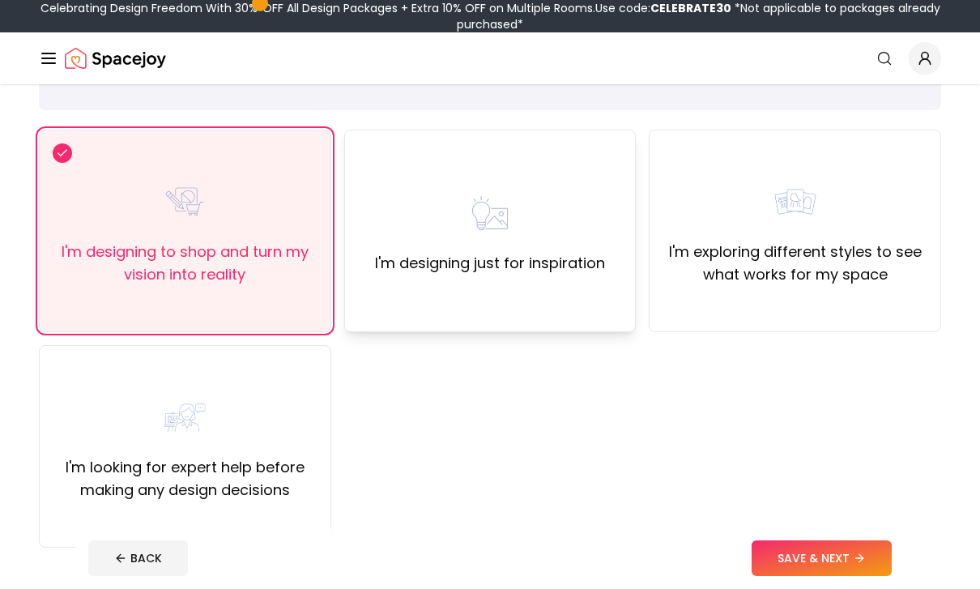
click at [425, 291] on div "I'm designing just for inspiration" at bounding box center [490, 231] width 293 height 203
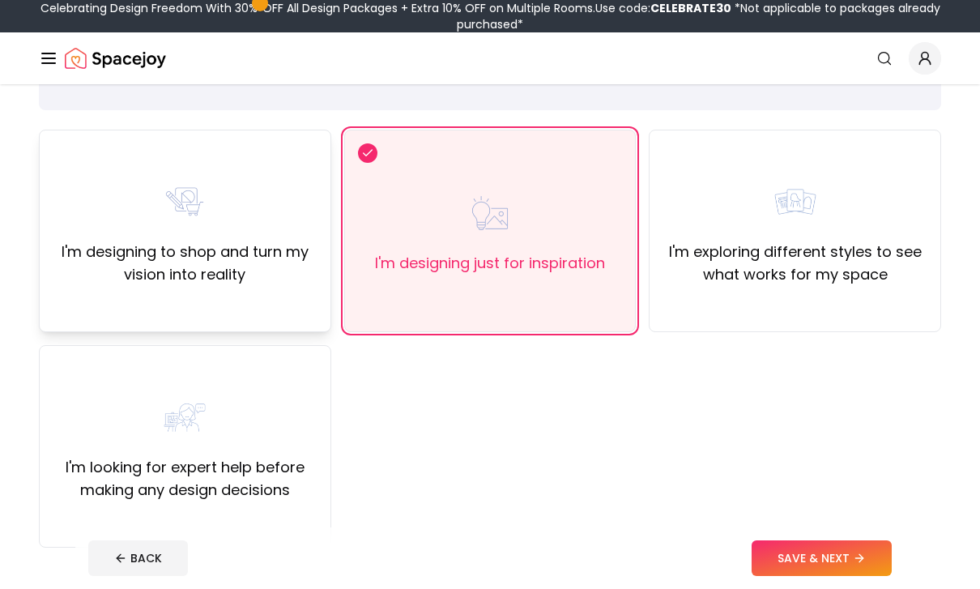
click at [293, 301] on div "I'm designing to shop and turn my vision into reality" at bounding box center [185, 231] width 293 height 203
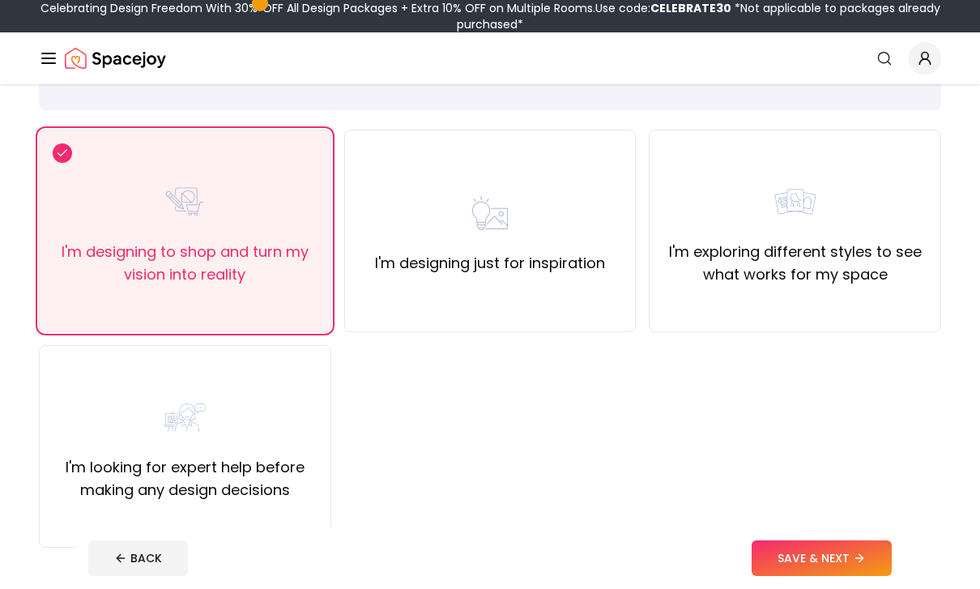
click at [845, 576] on button "SAVE & NEXT" at bounding box center [822, 558] width 140 height 36
